Goal: Information Seeking & Learning: Learn about a topic

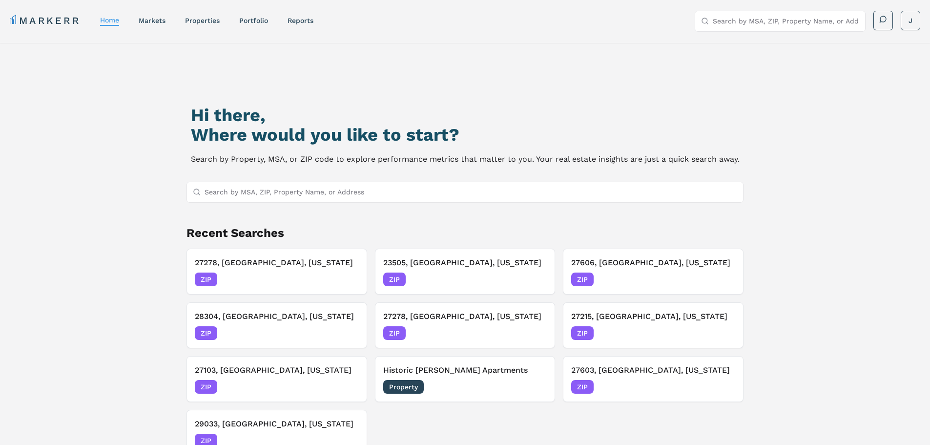
click at [361, 183] on input "Search by MSA, ZIP, Property Name, or Address" at bounding box center [471, 192] width 533 height 20
click at [272, 188] on input "Search by MSA, ZIP, Property Name, or Address" at bounding box center [471, 192] width 533 height 20
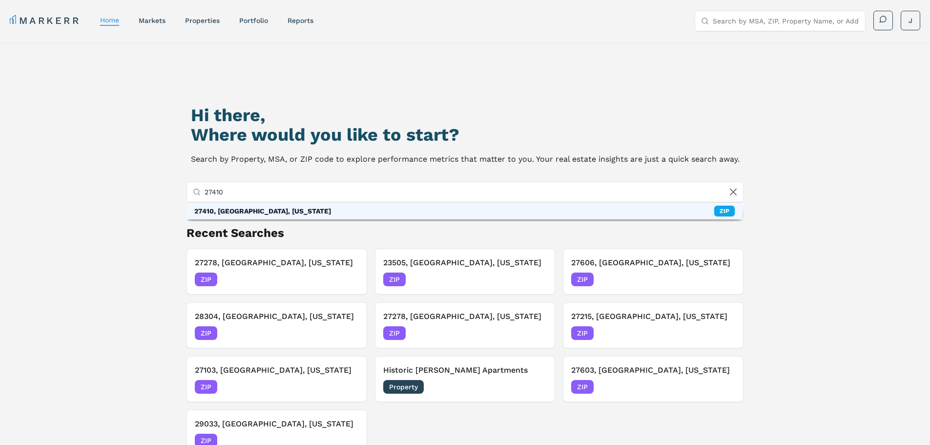
type input "27410"
click at [279, 212] on div "27410, Greensboro, North Carolina" at bounding box center [262, 211] width 137 height 10
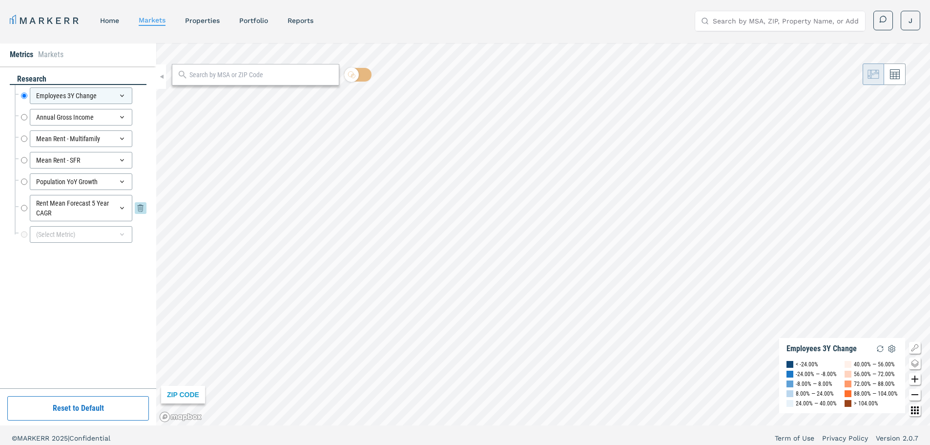
click at [26, 210] on input "Rent Mean Forecast 5 Year CAGR" at bounding box center [24, 208] width 6 height 26
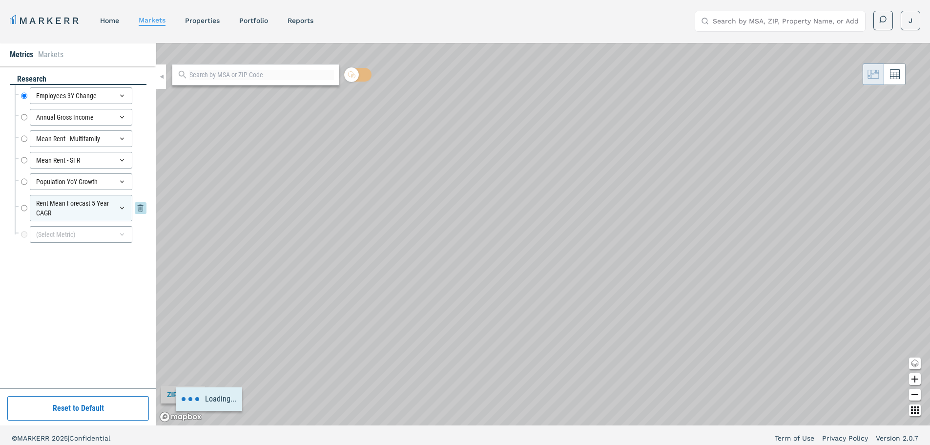
radio input "false"
radio input "true"
